Goal: Task Accomplishment & Management: Use online tool/utility

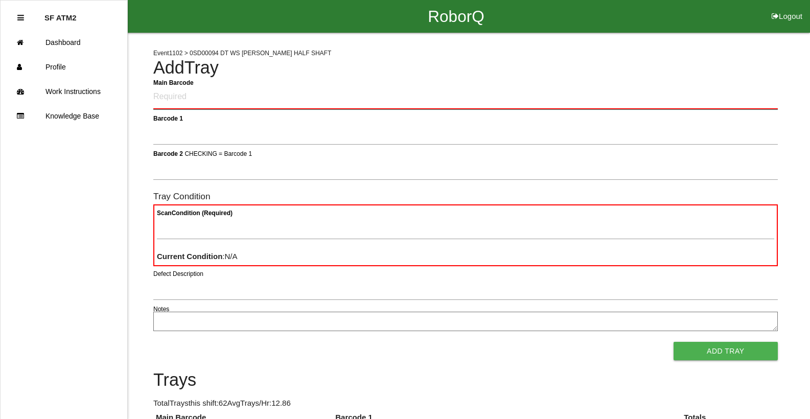
click at [392, 90] on Barcode "Main Barcode" at bounding box center [465, 97] width 624 height 24
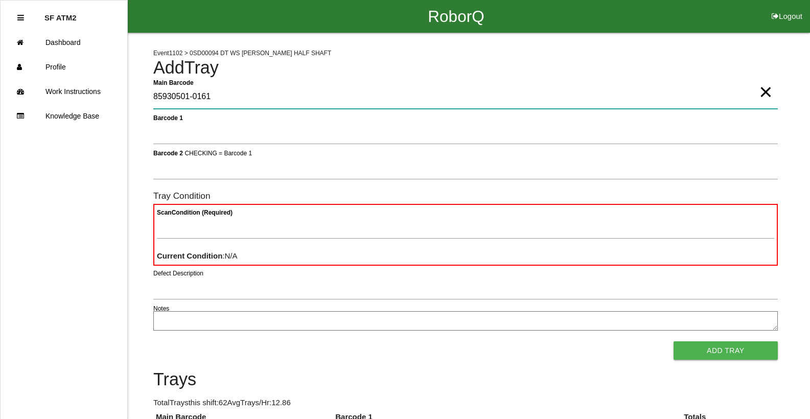
type Barcode "85930501-0161"
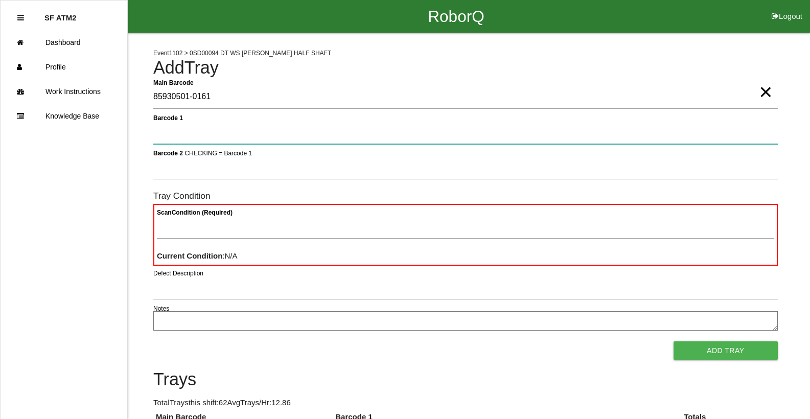
click at [673, 341] on button "Add Tray" at bounding box center [725, 350] width 104 height 18
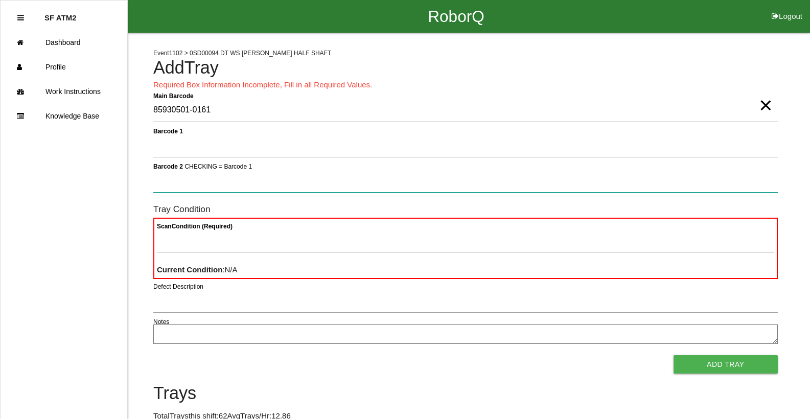
click at [673, 355] on button "Add Tray" at bounding box center [725, 364] width 104 height 18
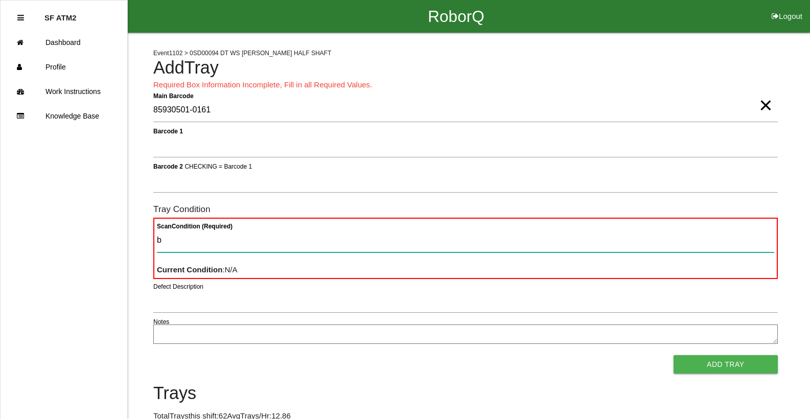
type Condition "ba"
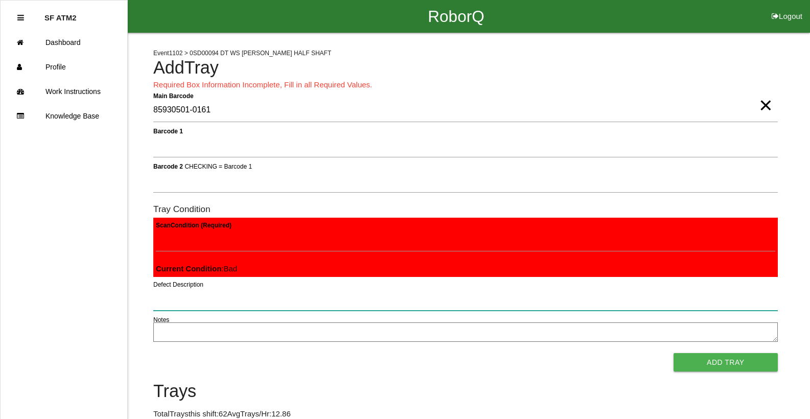
click at [673, 353] on button "Add Tray" at bounding box center [725, 362] width 104 height 18
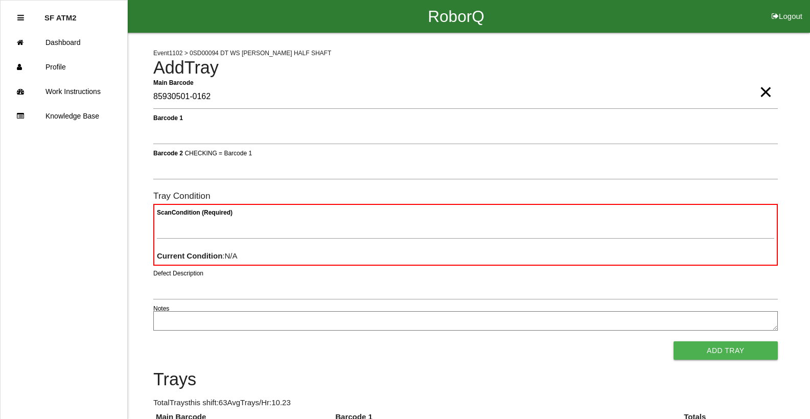
type Barcode "85930501-0162"
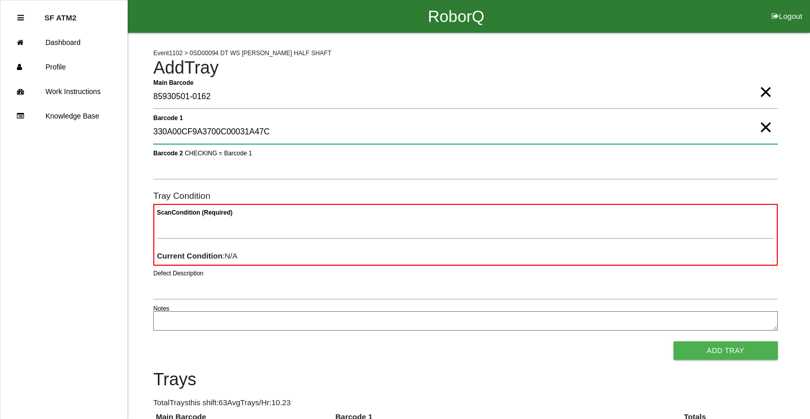
type 1 "330A00CF9A3700C00031A47C"
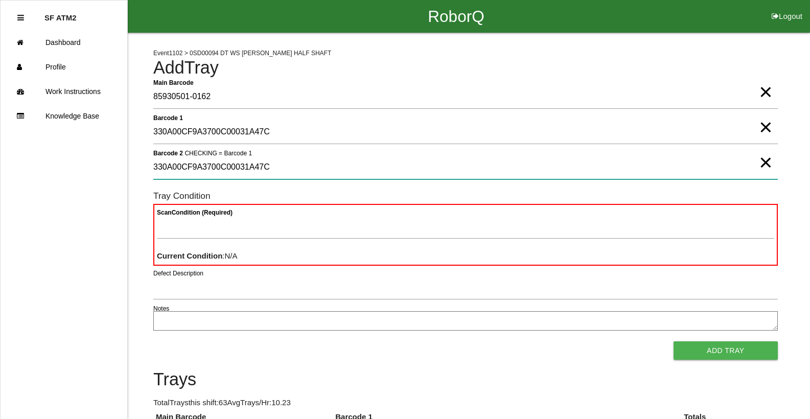
type 2 "330A00CF9A3700C00031A47C"
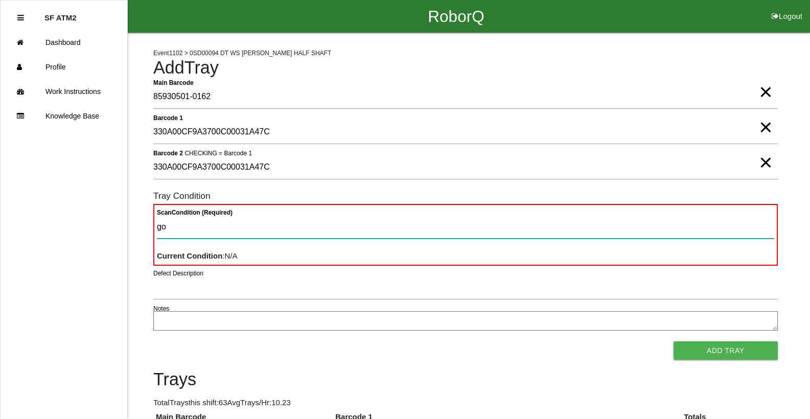
type Condition "goo"
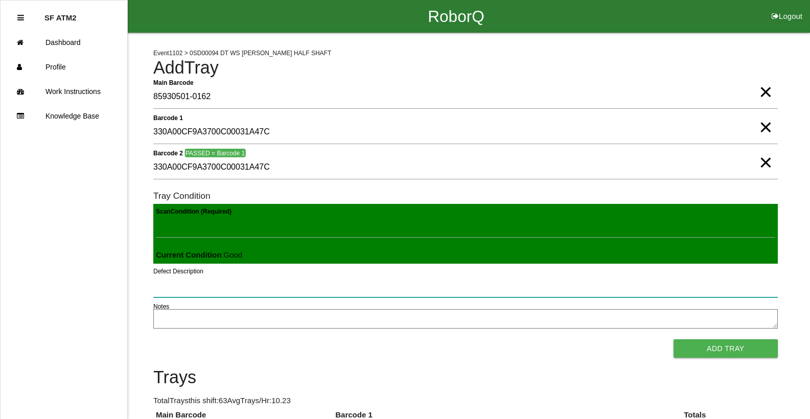
click at [673, 339] on button "Add Tray" at bounding box center [725, 348] width 104 height 18
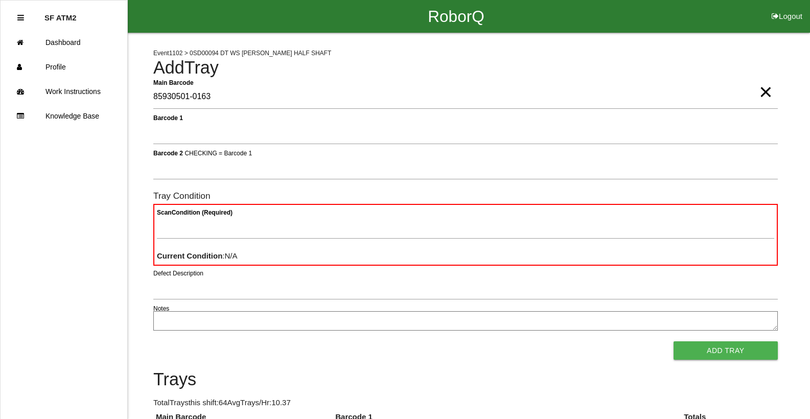
type Barcode "85930501-0163"
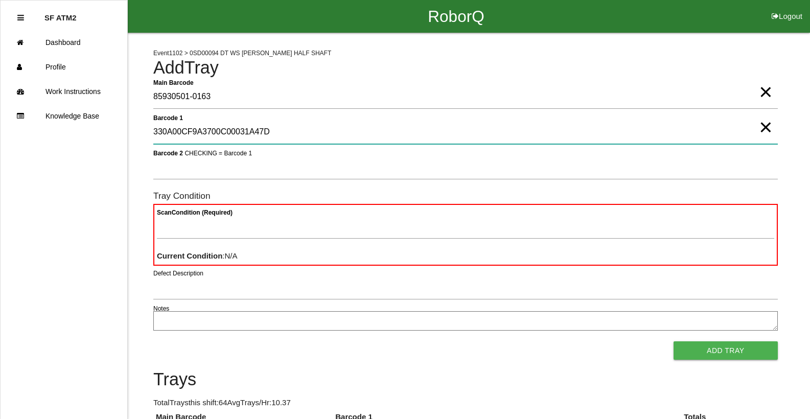
type 1 "330A00CF9A3700C00031A47D"
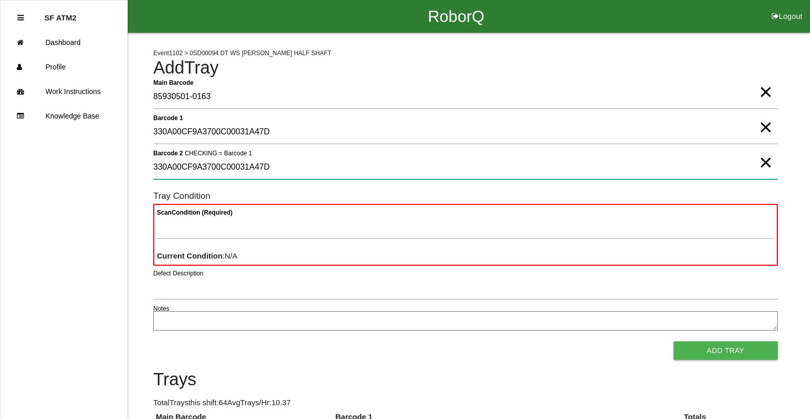
type 2 "330A00CF9A3700C00031A47D"
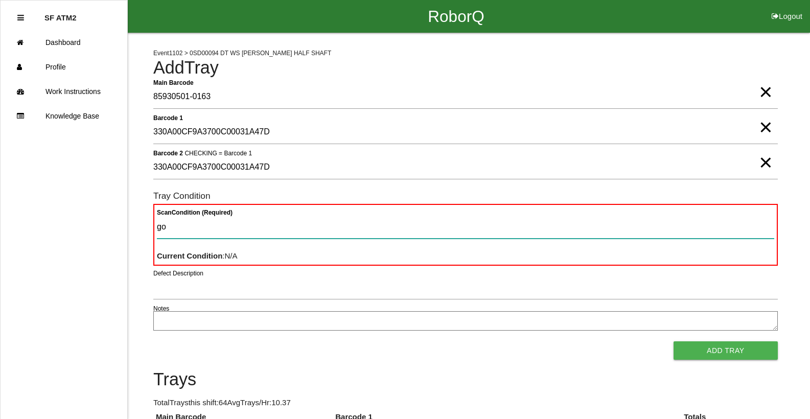
type Condition "goo"
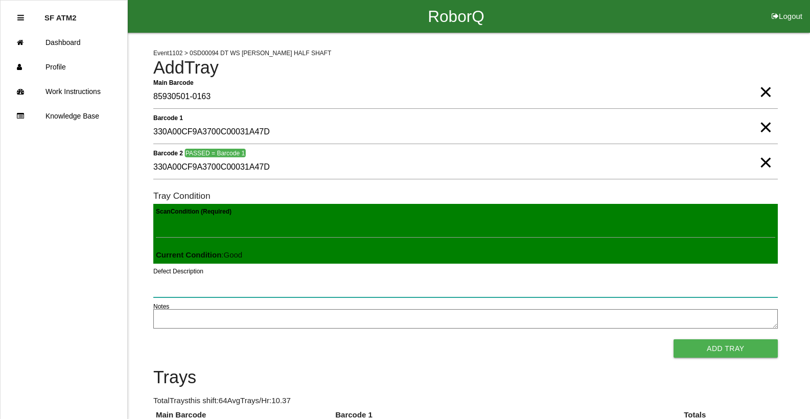
click at [673, 339] on button "Add Tray" at bounding box center [725, 348] width 104 height 18
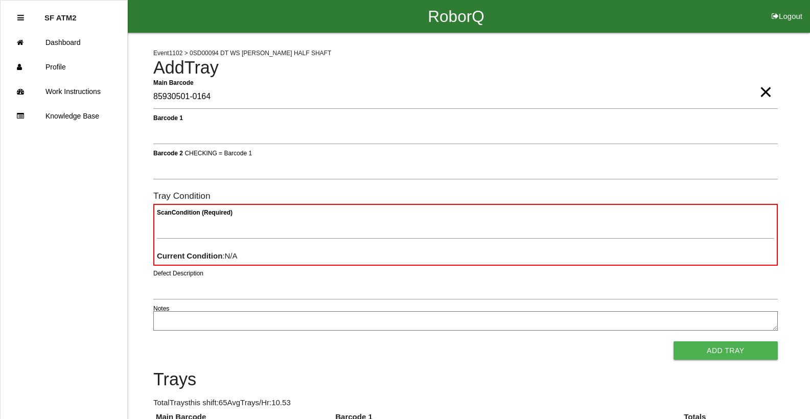
type Barcode "85930501-0164"
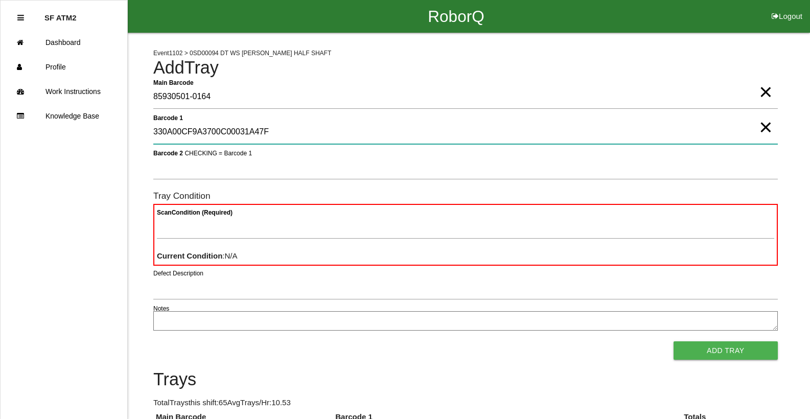
type 1 "330A00CF9A3700C00031A47F"
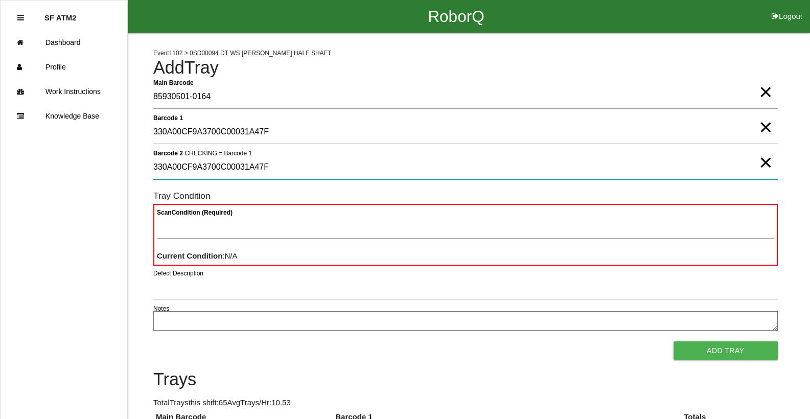
type 2 "330A00CF9A3700C00031A47F"
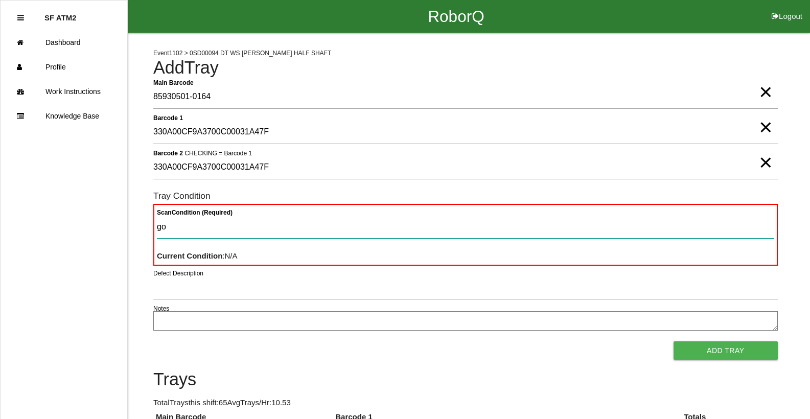
type Condition "goo"
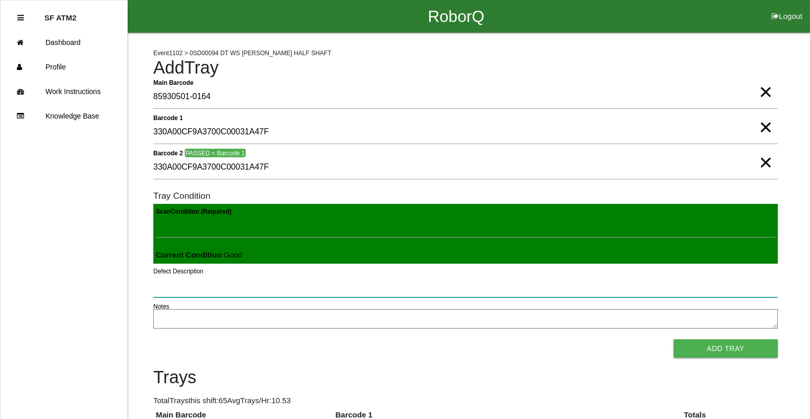
click at [673, 339] on button "Add Tray" at bounding box center [725, 348] width 104 height 18
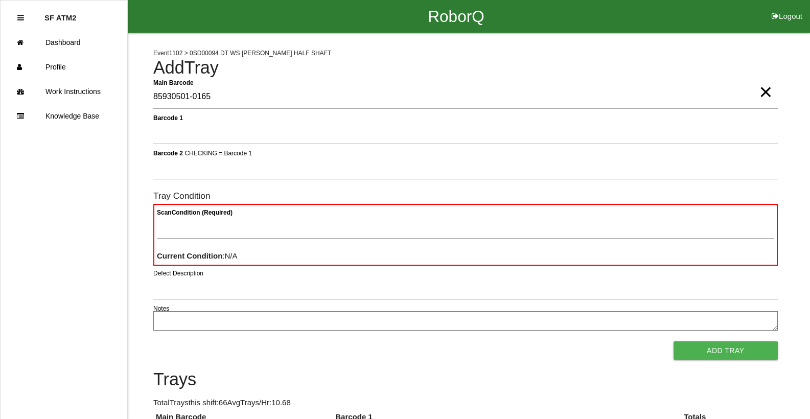
type Barcode "85930501-0165"
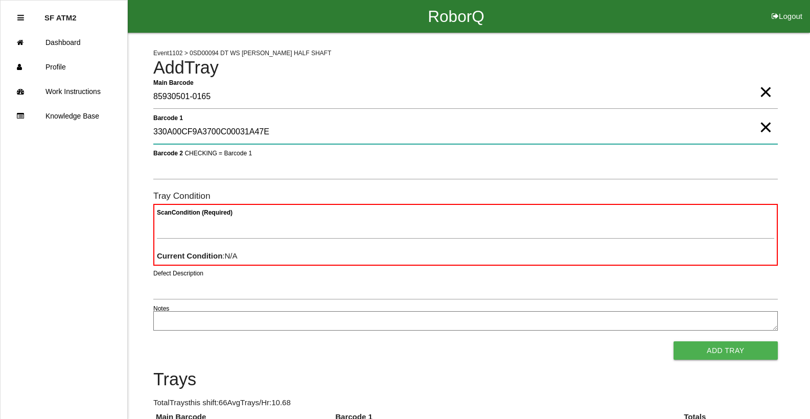
type 1 "330A00CF9A3700C00031A47E"
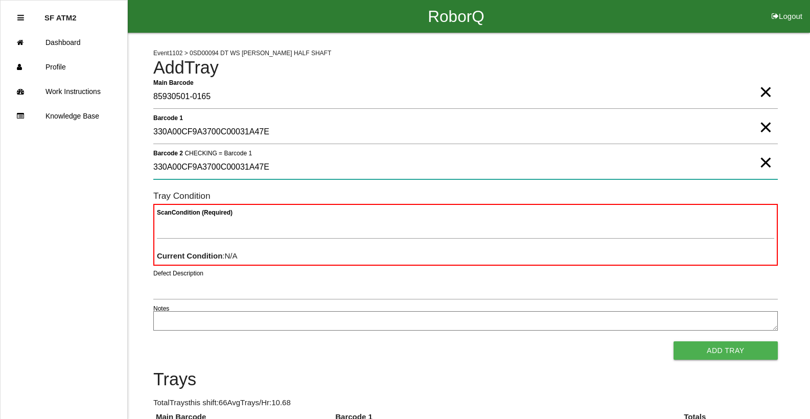
type 2 "330A00CF9A3700C00031A47E"
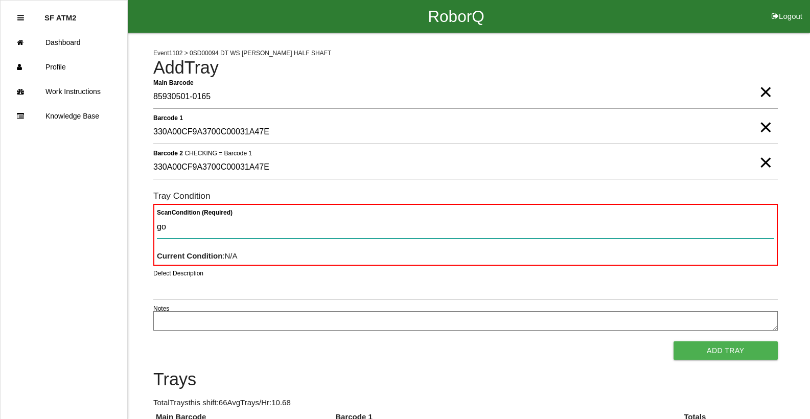
type Condition "goo"
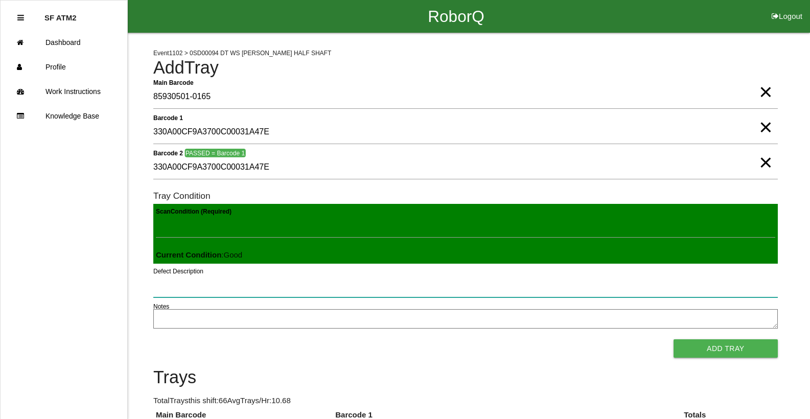
click at [673, 339] on button "Add Tray" at bounding box center [725, 348] width 104 height 18
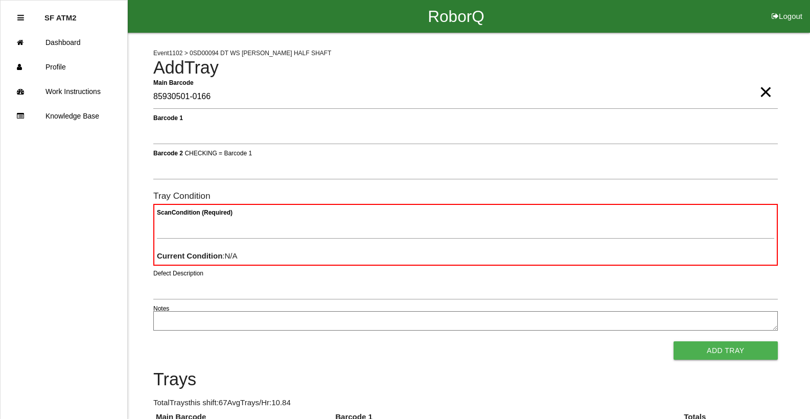
type Barcode "85930501-0166"
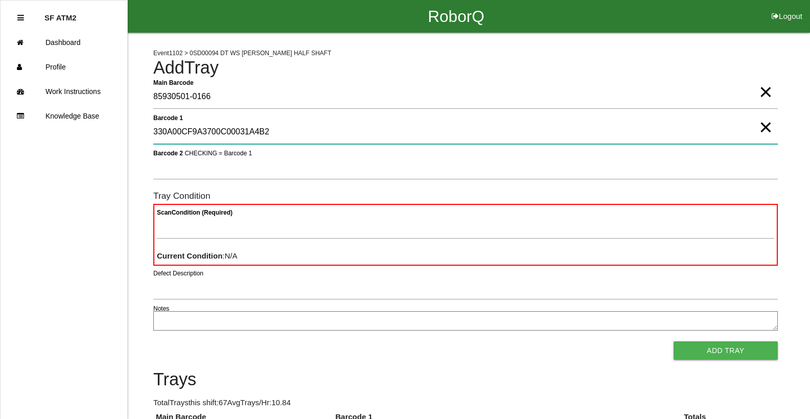
type 1 "330A00CF9A3700C00031A4B2"
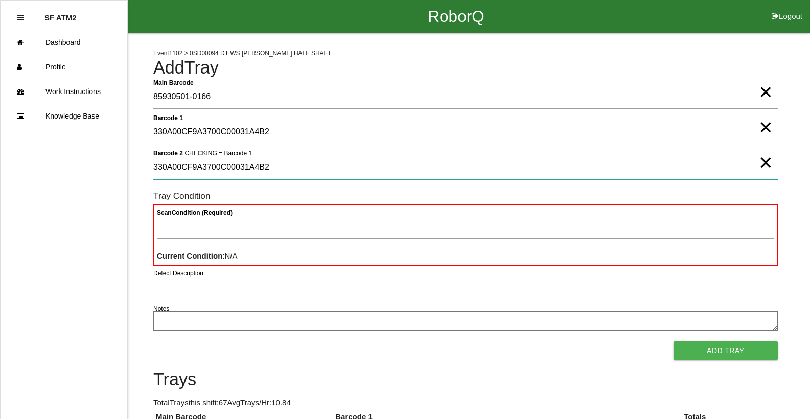
type 2 "330A00CF9A3700C00031A4B2"
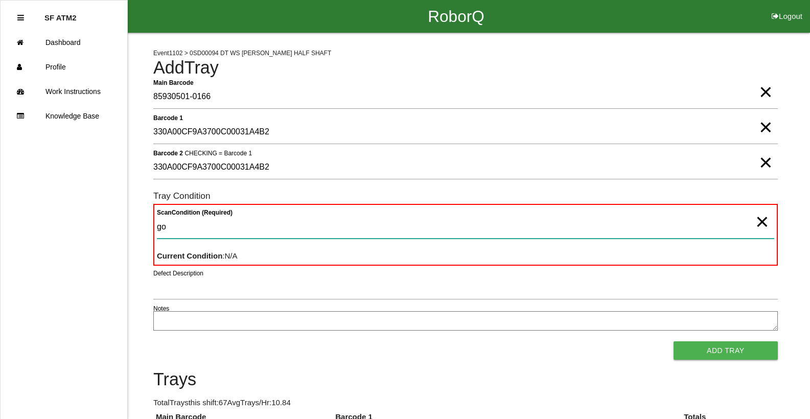
type Condition "goo"
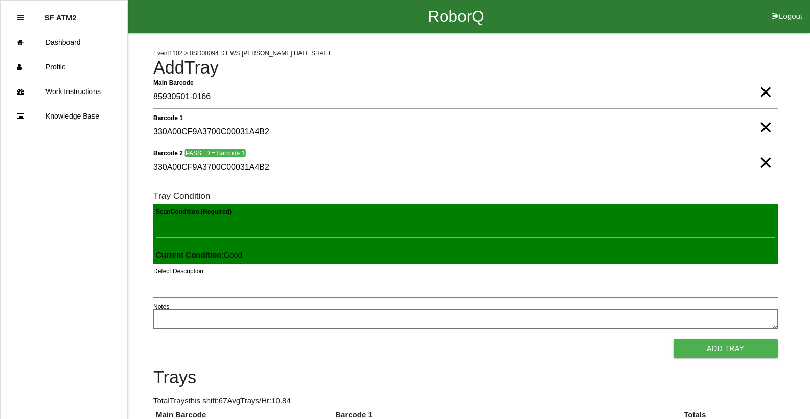
click at [673, 339] on button "Add Tray" at bounding box center [725, 348] width 104 height 18
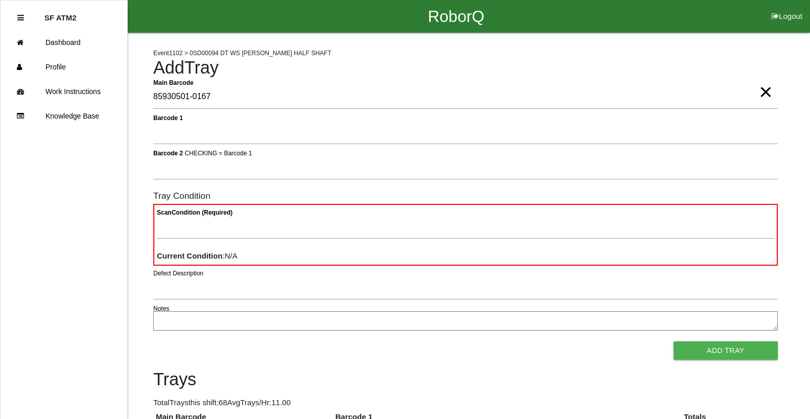
type Barcode "85930501-0167"
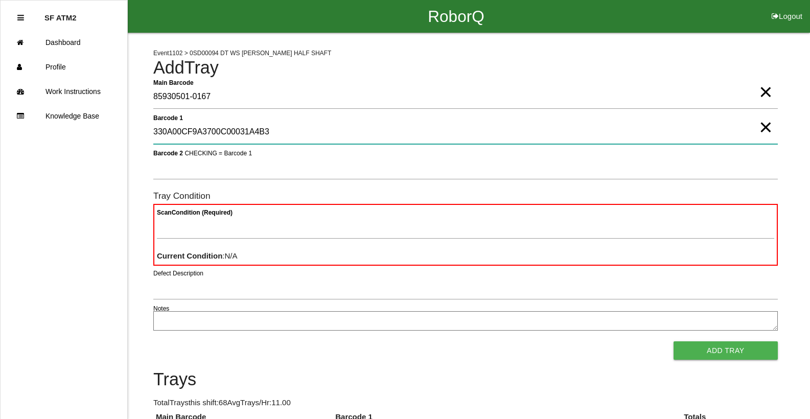
type 1 "330A00CF9A3700C00031A4B3"
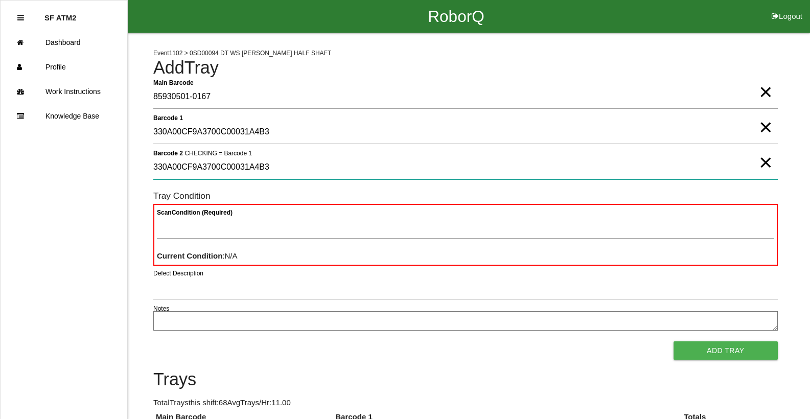
type 2 "330A00CF9A3700C00031A4B3"
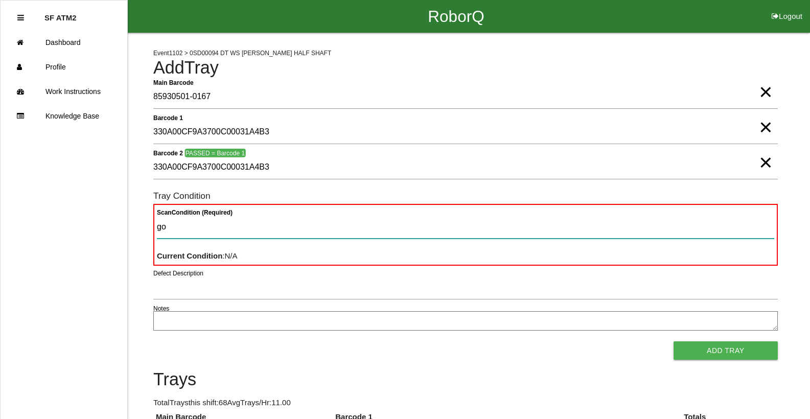
type Condition "goo"
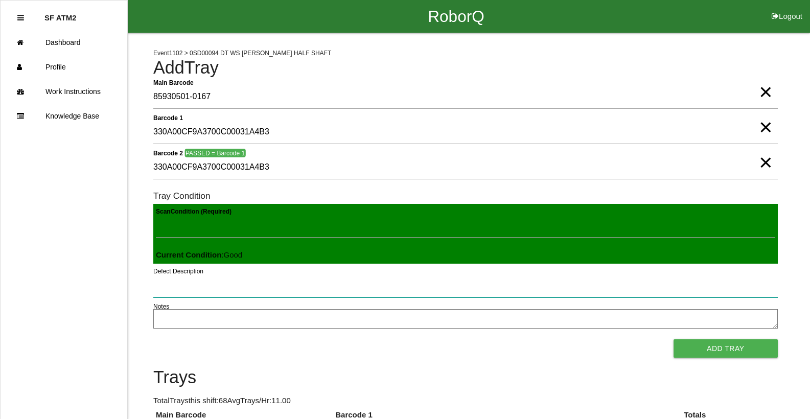
click at [673, 339] on button "Add Tray" at bounding box center [725, 348] width 104 height 18
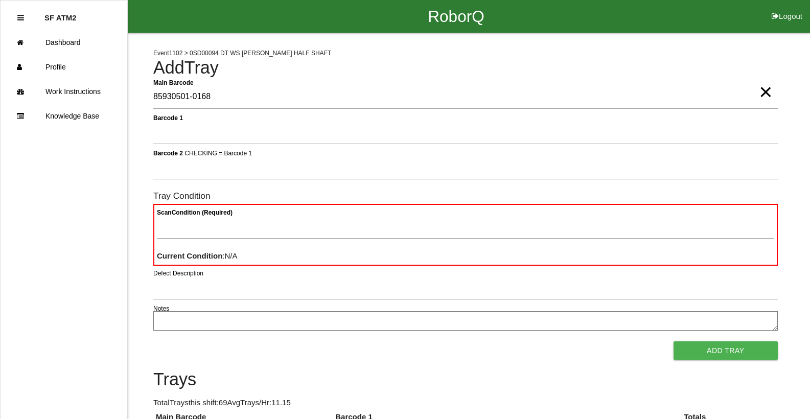
type Barcode "85930501-0168"
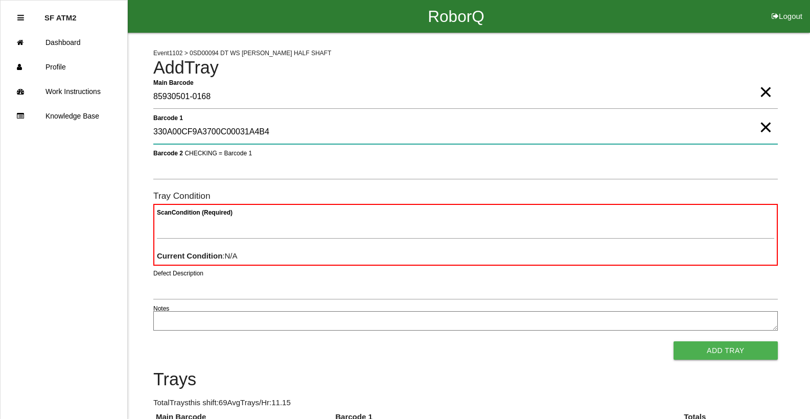
type 1 "330A00CF9A3700C00031A4B4"
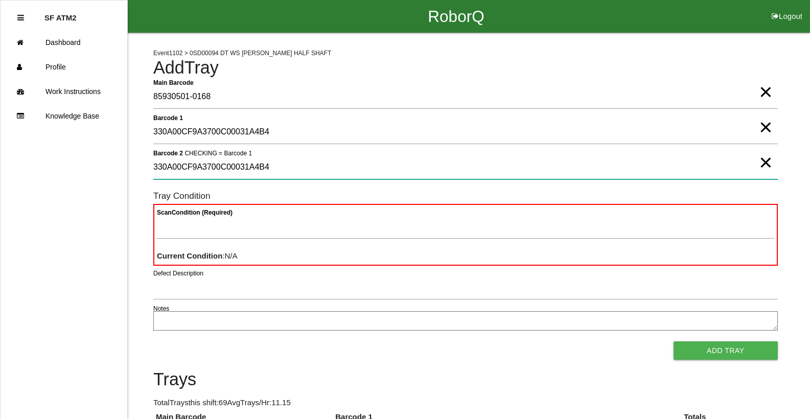
type 2 "330A00CF9A3700C00031A4B4"
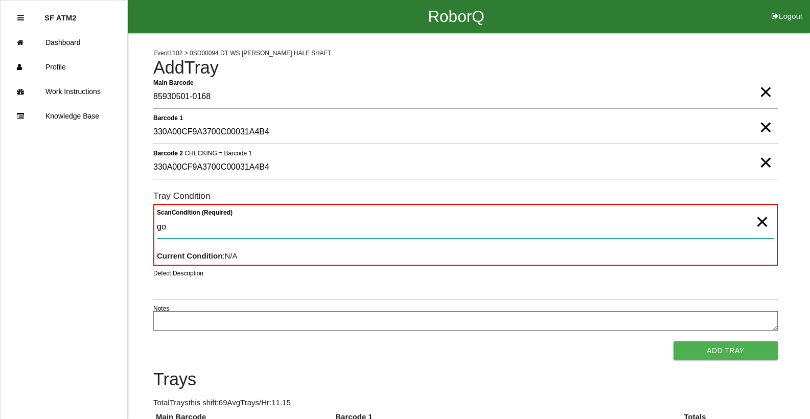
type Condition "goo"
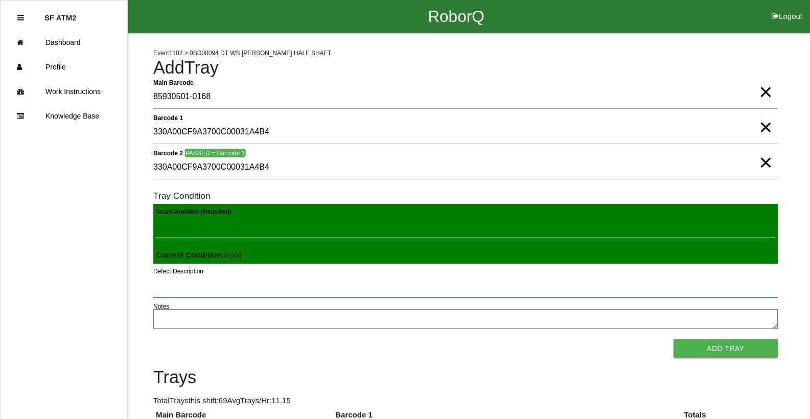
click at [673, 339] on button "Add Tray" at bounding box center [725, 348] width 104 height 18
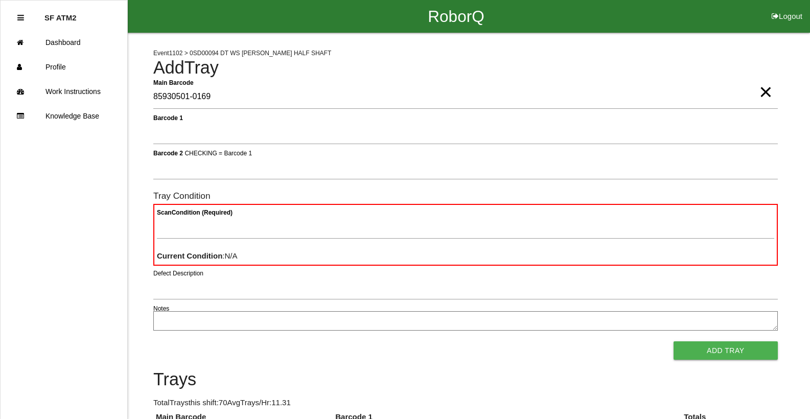
type Barcode "85930501-0169"
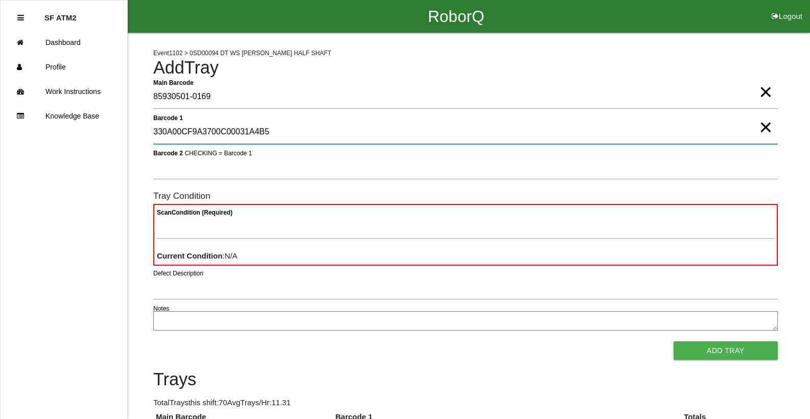
type 1 "330A00CF9A3700C00031A4B5"
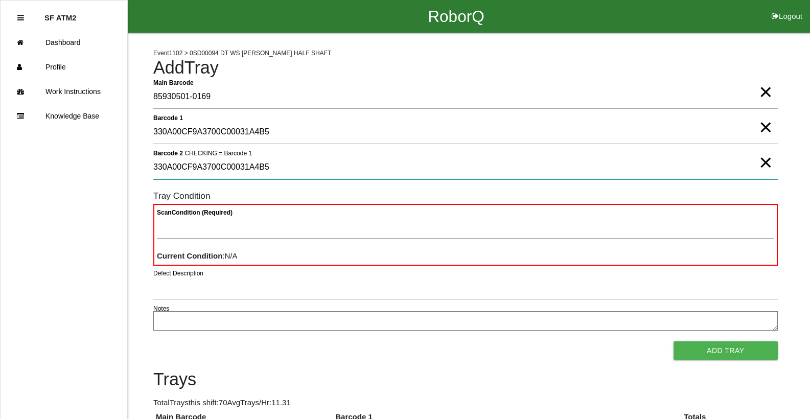
type 2 "330A00CF9A3700C00031A4B5"
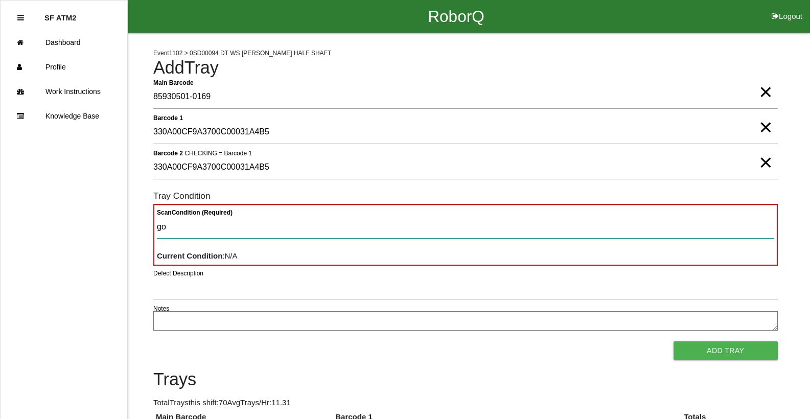
type Condition "goo"
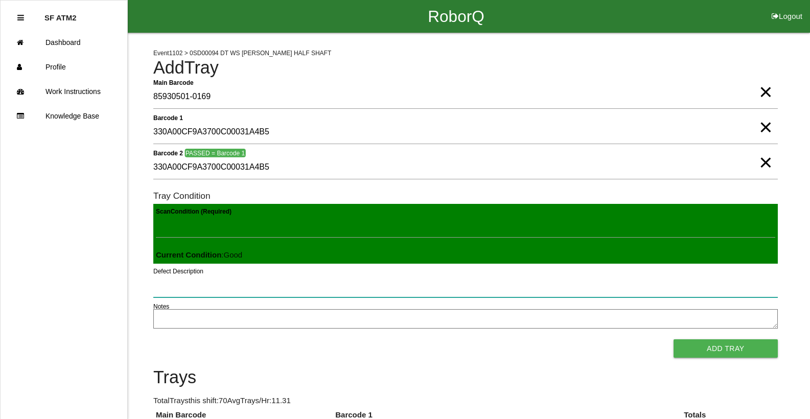
click at [673, 339] on button "Add Tray" at bounding box center [725, 348] width 104 height 18
